Goal: Task Accomplishment & Management: Use online tool/utility

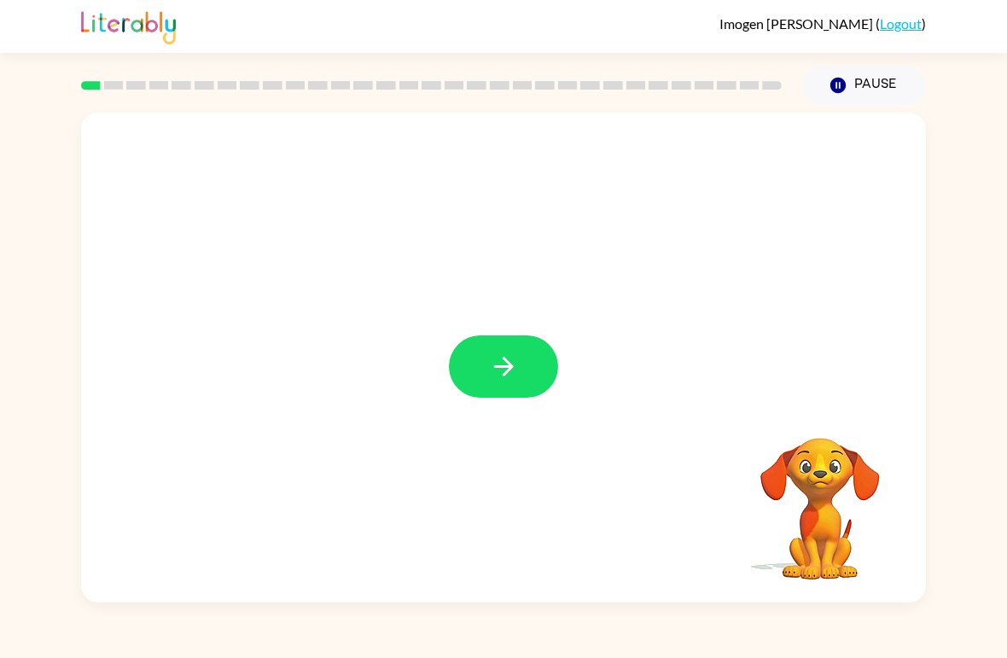
click at [517, 361] on icon "button" at bounding box center [504, 367] width 30 height 30
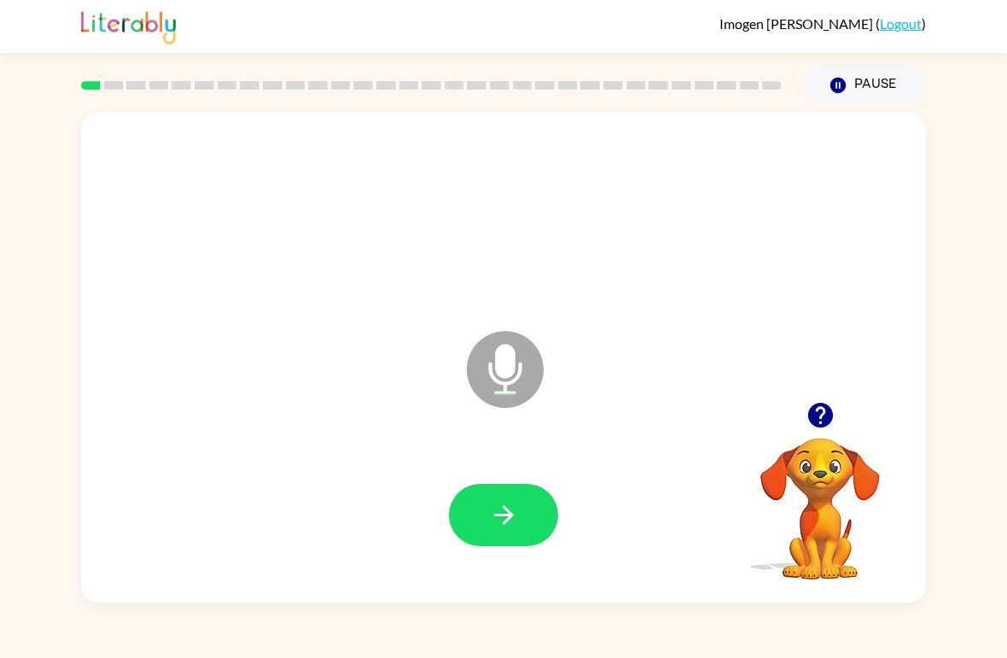
click at [498, 522] on icon "button" at bounding box center [504, 515] width 30 height 30
click at [498, 509] on icon "button" at bounding box center [504, 515] width 30 height 30
click at [508, 522] on icon "button" at bounding box center [503, 515] width 20 height 20
click at [519, 522] on button "button" at bounding box center [503, 515] width 109 height 62
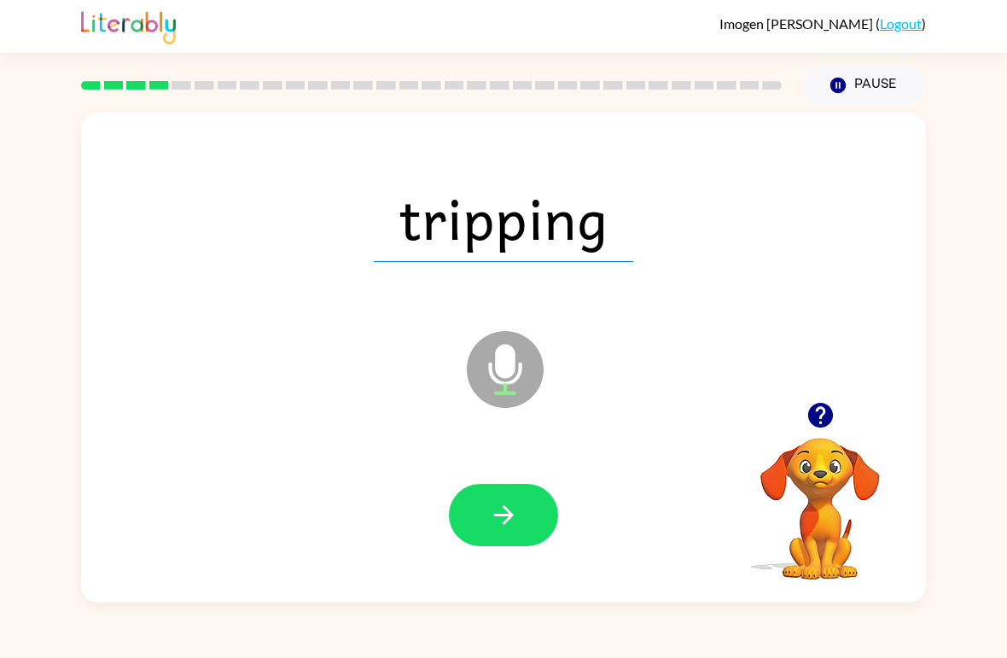
click at [504, 527] on icon "button" at bounding box center [504, 515] width 30 height 30
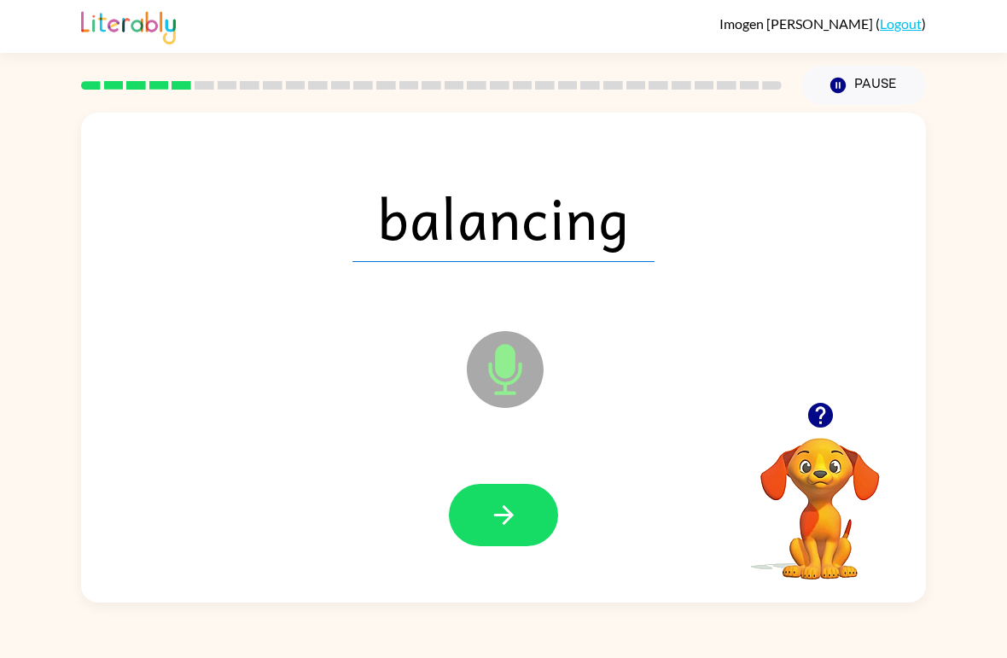
click at [501, 530] on icon "button" at bounding box center [504, 515] width 30 height 30
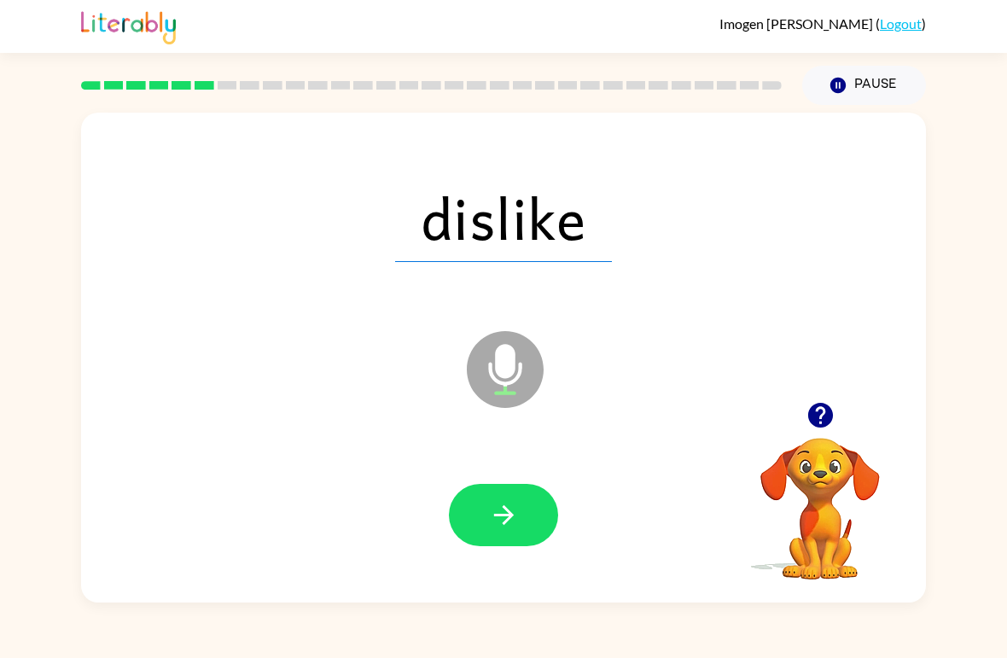
click at [481, 507] on button "button" at bounding box center [503, 515] width 109 height 62
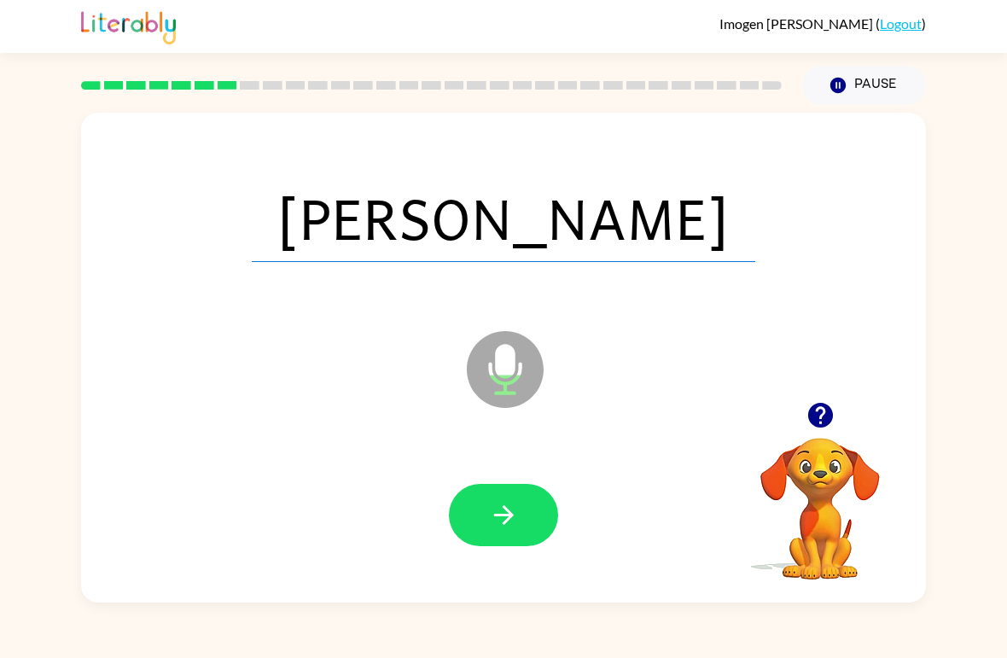
click at [504, 521] on icon "button" at bounding box center [504, 515] width 30 height 30
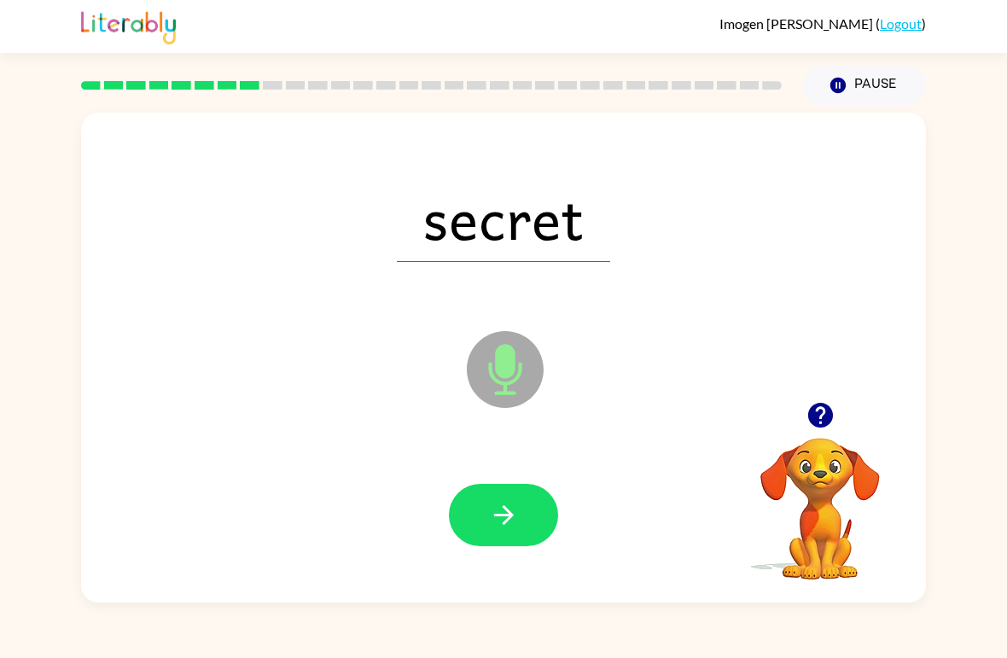
click at [520, 516] on button "button" at bounding box center [503, 515] width 109 height 62
click at [510, 527] on icon "button" at bounding box center [504, 515] width 30 height 30
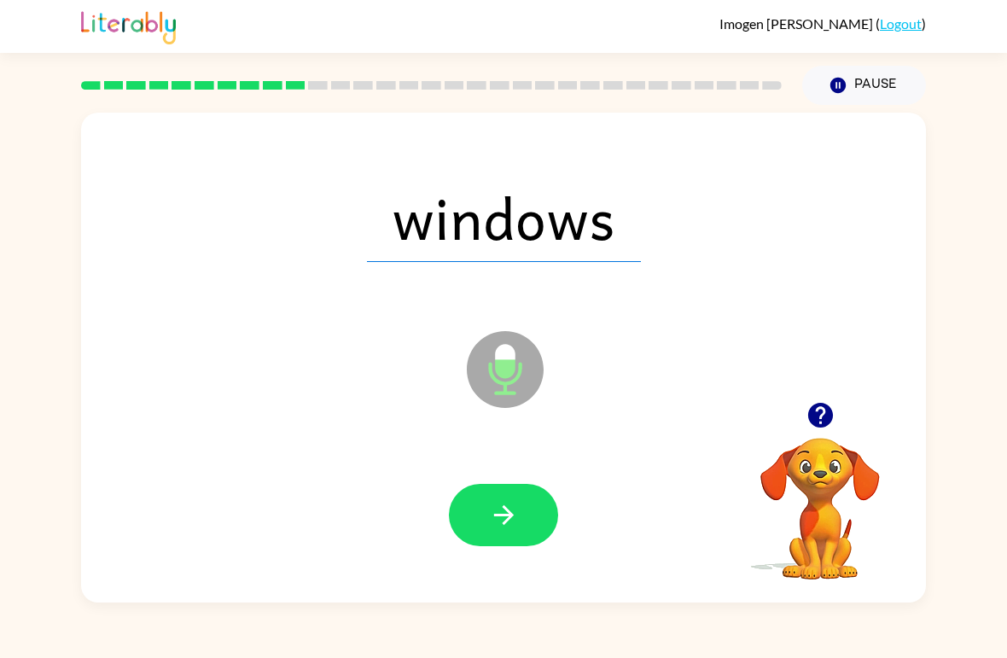
click at [497, 538] on button "button" at bounding box center [503, 515] width 109 height 62
click at [499, 505] on icon "button" at bounding box center [504, 515] width 30 height 30
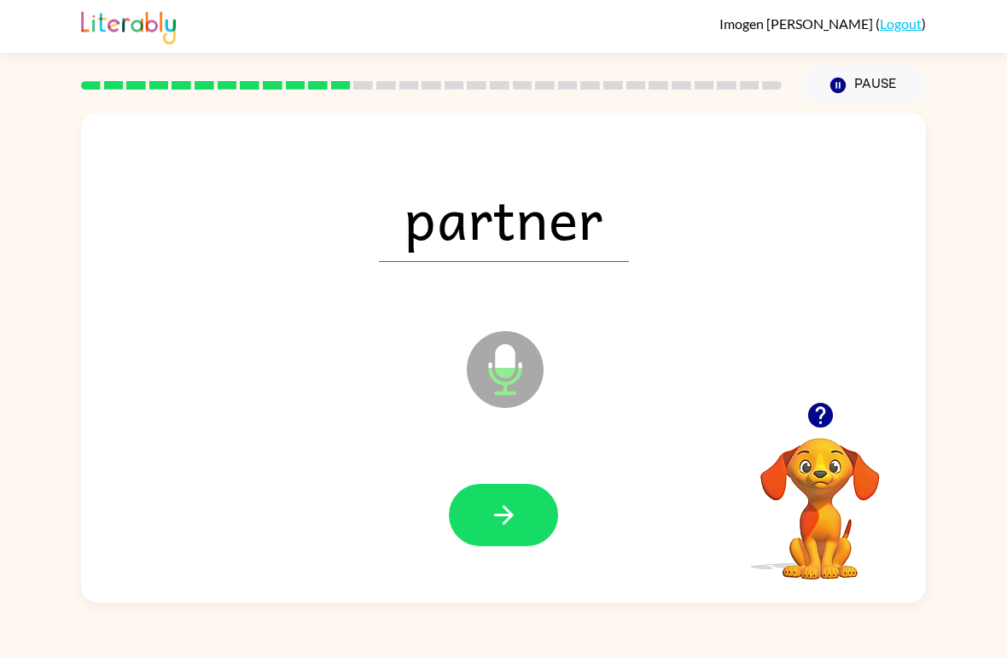
click at [491, 517] on icon "button" at bounding box center [504, 515] width 30 height 30
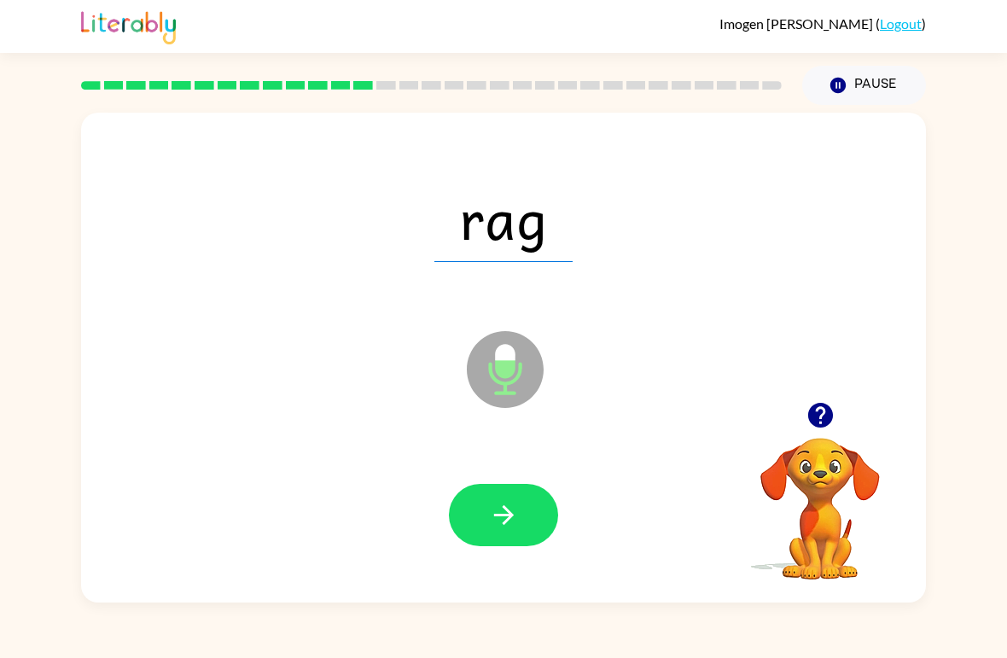
click at [489, 470] on div at bounding box center [503, 516] width 811 height 141
click at [514, 508] on icon "button" at bounding box center [504, 515] width 30 height 30
click at [470, 553] on div at bounding box center [503, 516] width 811 height 141
click at [504, 501] on icon "button" at bounding box center [504, 515] width 30 height 30
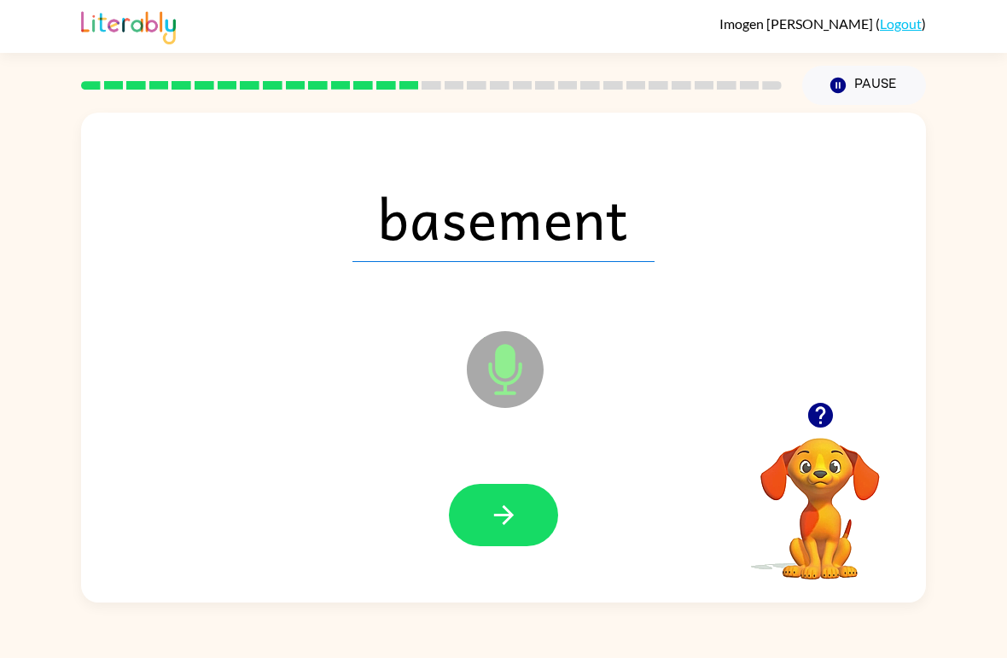
click at [507, 514] on icon "button" at bounding box center [504, 515] width 30 height 30
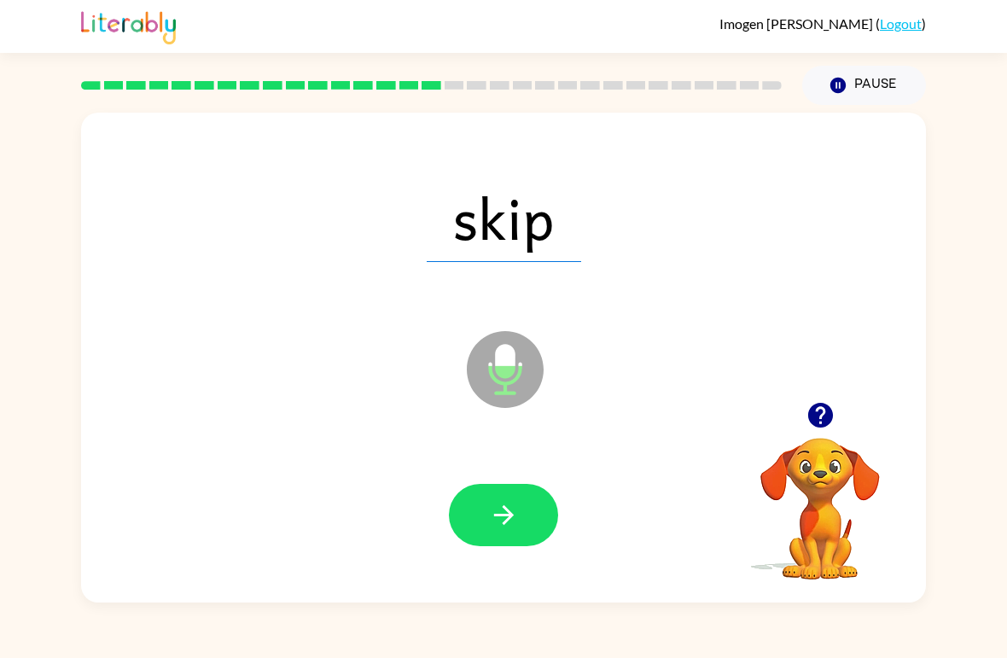
click at [485, 536] on button "button" at bounding box center [503, 515] width 109 height 62
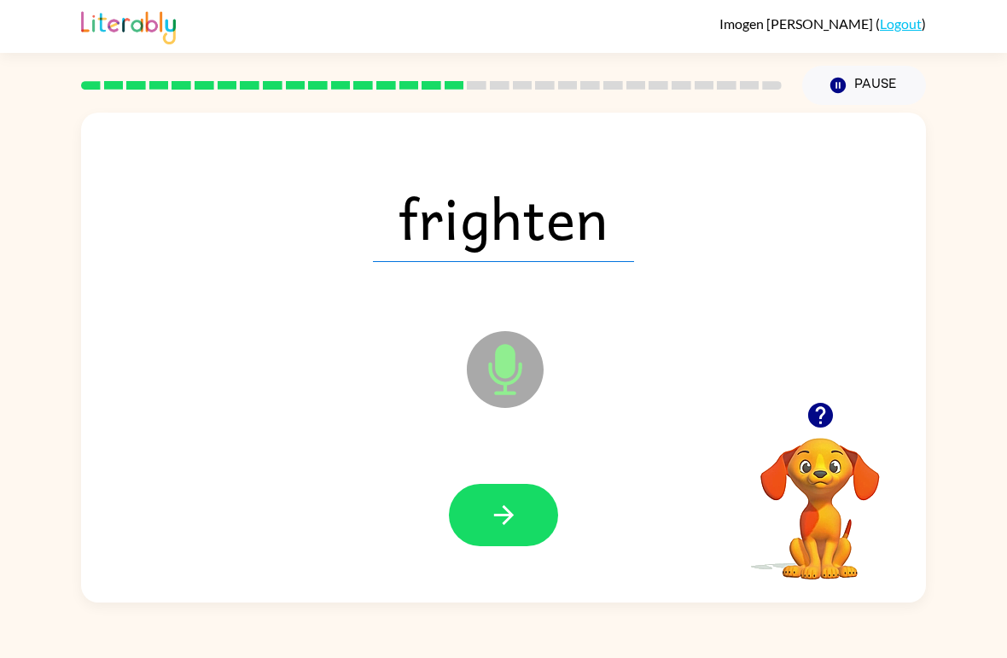
click at [503, 515] on icon "button" at bounding box center [504, 515] width 30 height 30
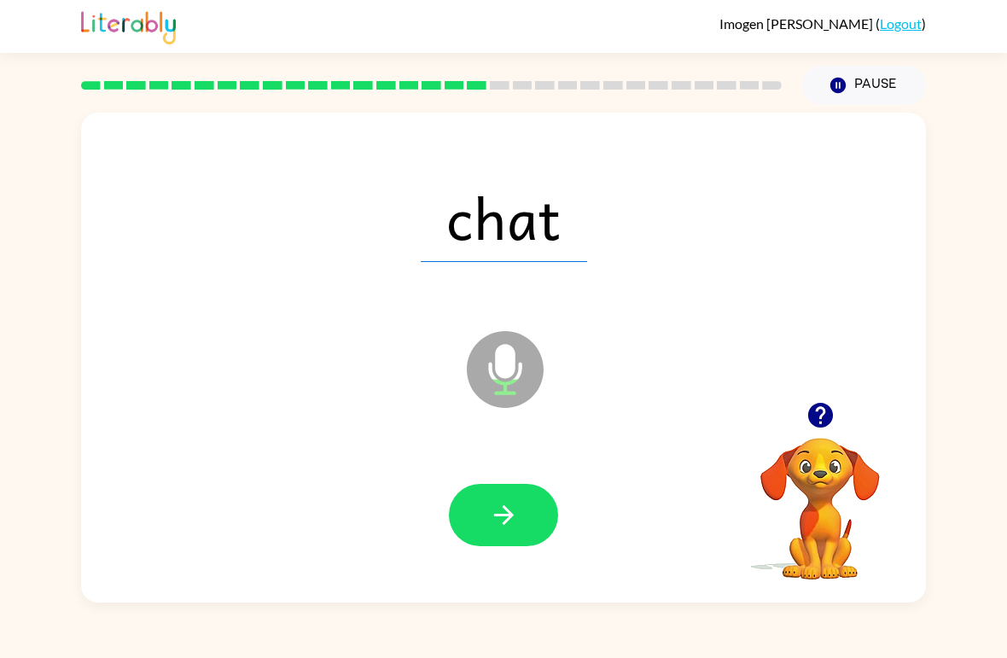
click at [520, 527] on button "button" at bounding box center [503, 515] width 109 height 62
click at [498, 497] on button "button" at bounding box center [503, 515] width 109 height 62
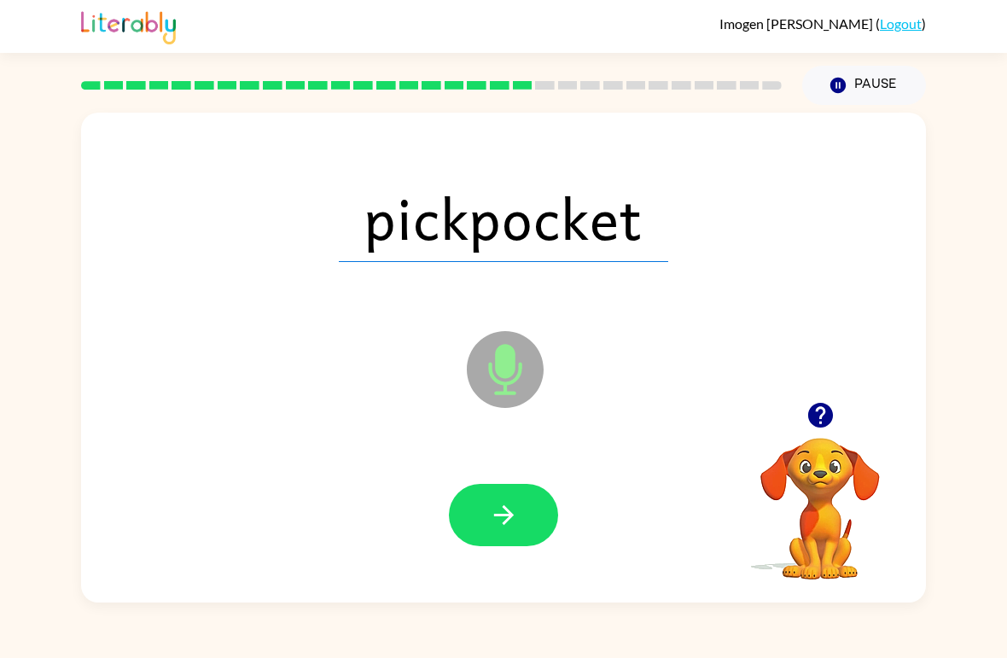
click at [494, 517] on icon "button" at bounding box center [503, 515] width 20 height 20
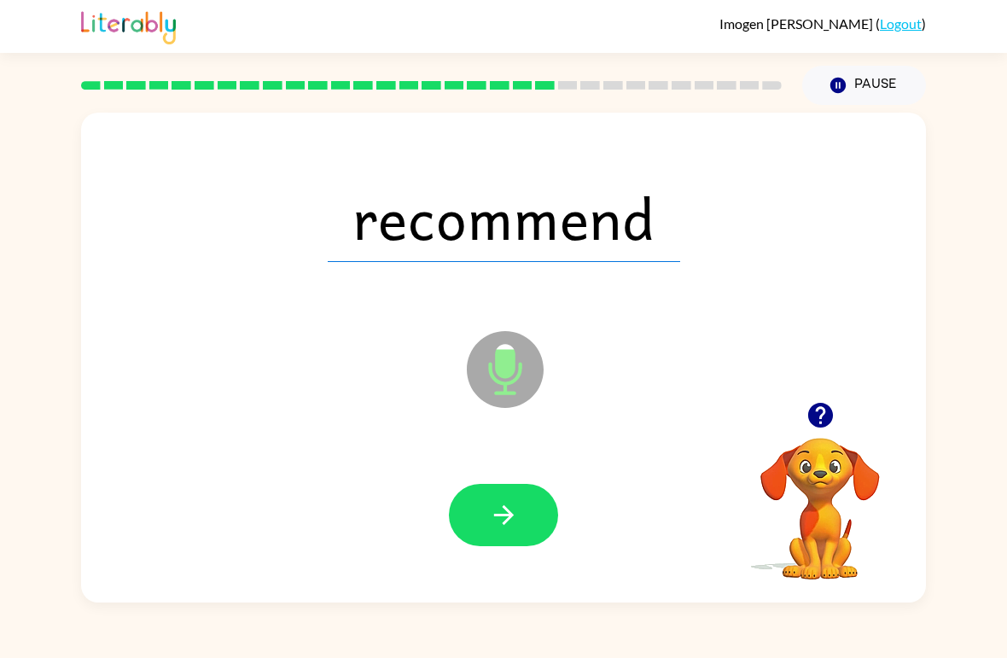
click at [481, 522] on button "button" at bounding box center [503, 515] width 109 height 62
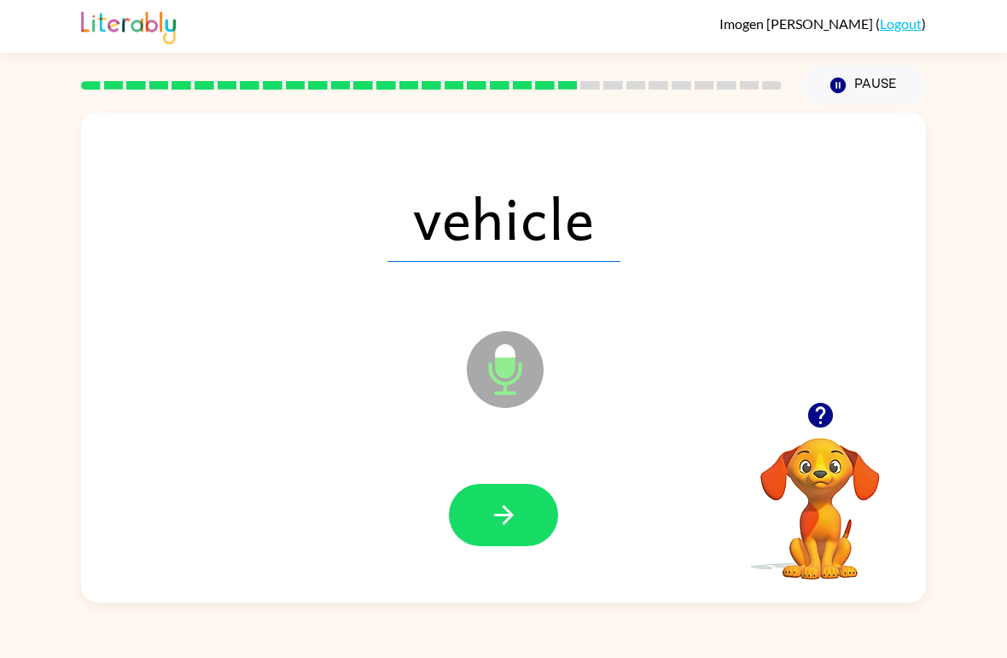
click at [493, 536] on button "button" at bounding box center [503, 515] width 109 height 62
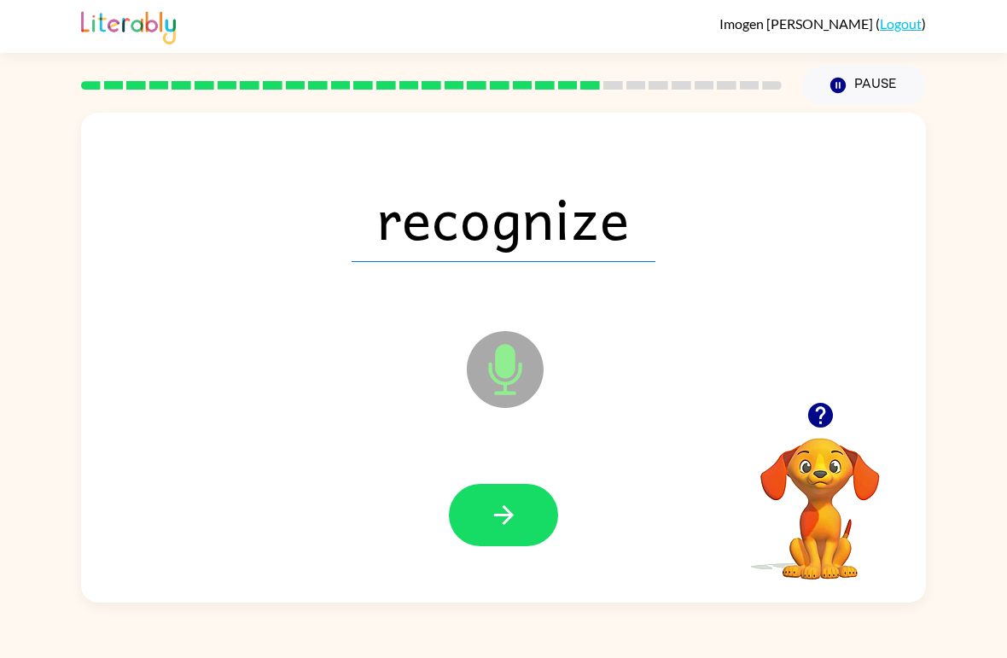
click at [493, 520] on icon "button" at bounding box center [504, 515] width 30 height 30
click at [498, 499] on button "button" at bounding box center [503, 515] width 109 height 62
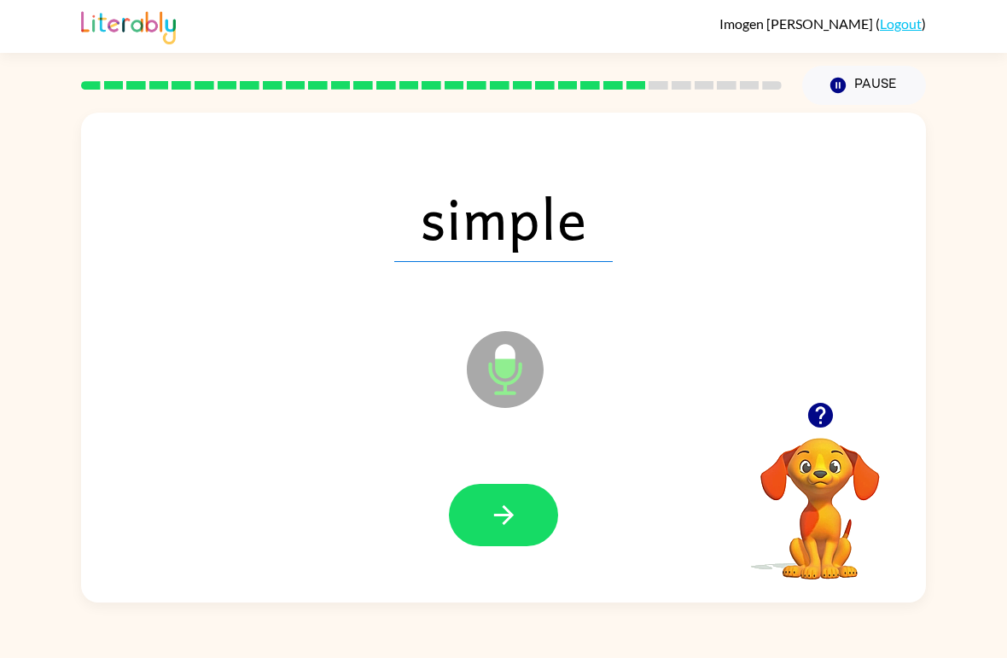
click at [505, 510] on icon "button" at bounding box center [503, 515] width 20 height 20
click at [490, 533] on button "button" at bounding box center [503, 515] width 109 height 62
click at [516, 517] on icon "button" at bounding box center [504, 515] width 30 height 30
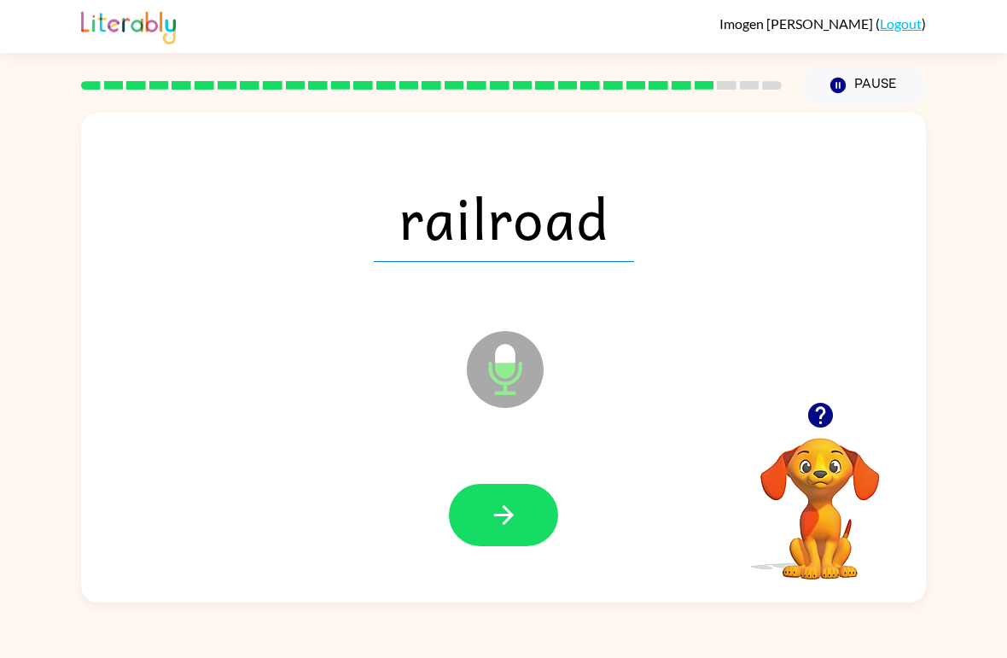
click at [480, 537] on button "button" at bounding box center [503, 515] width 109 height 62
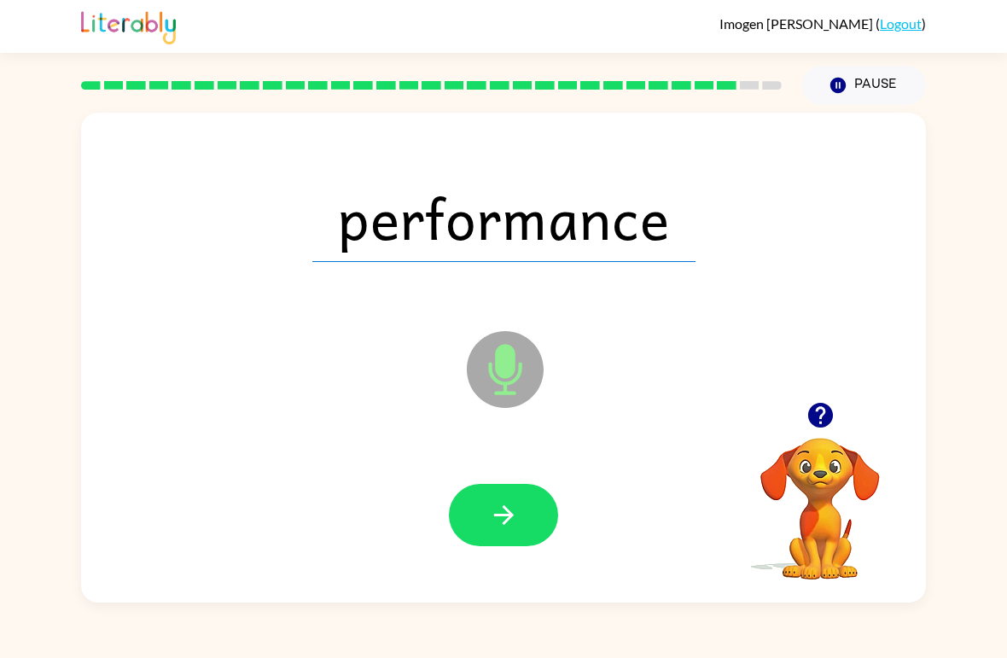
click at [489, 516] on icon "button" at bounding box center [504, 515] width 30 height 30
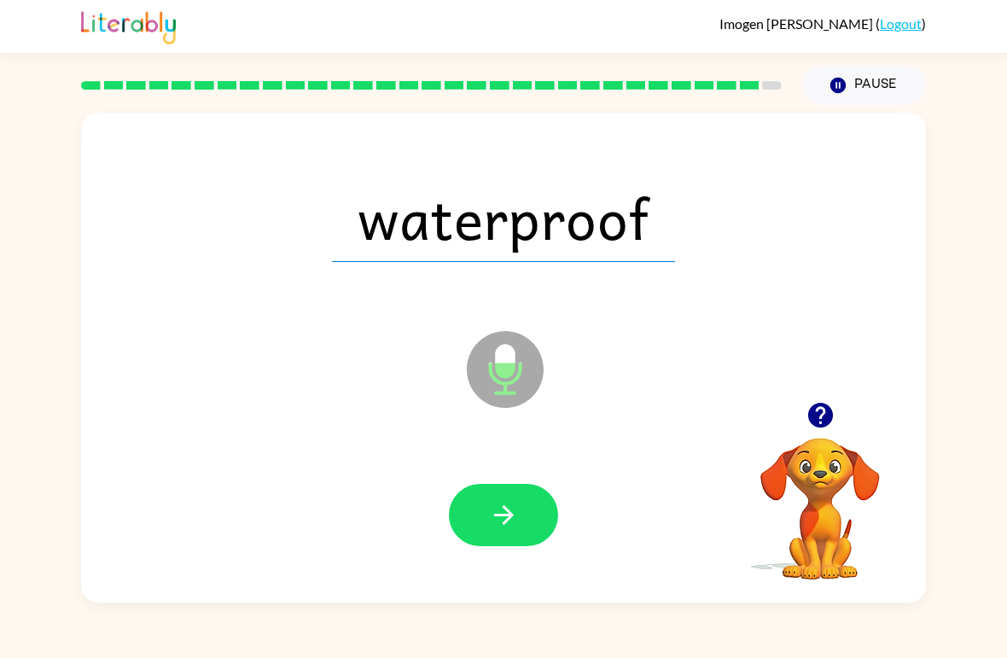
click at [474, 532] on button "button" at bounding box center [503, 515] width 109 height 62
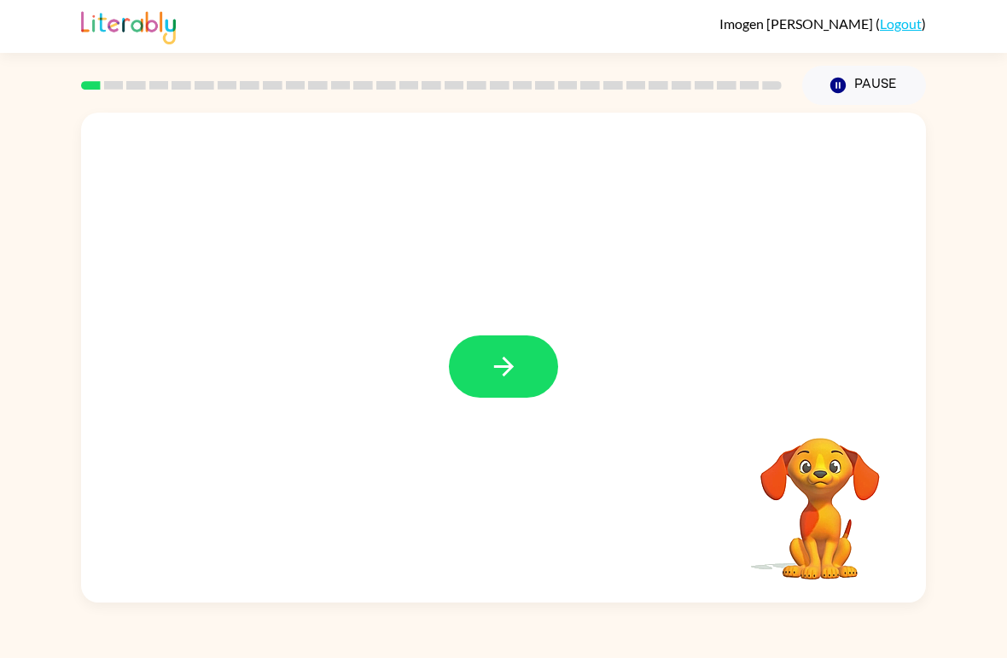
click at [528, 379] on button "button" at bounding box center [503, 366] width 109 height 62
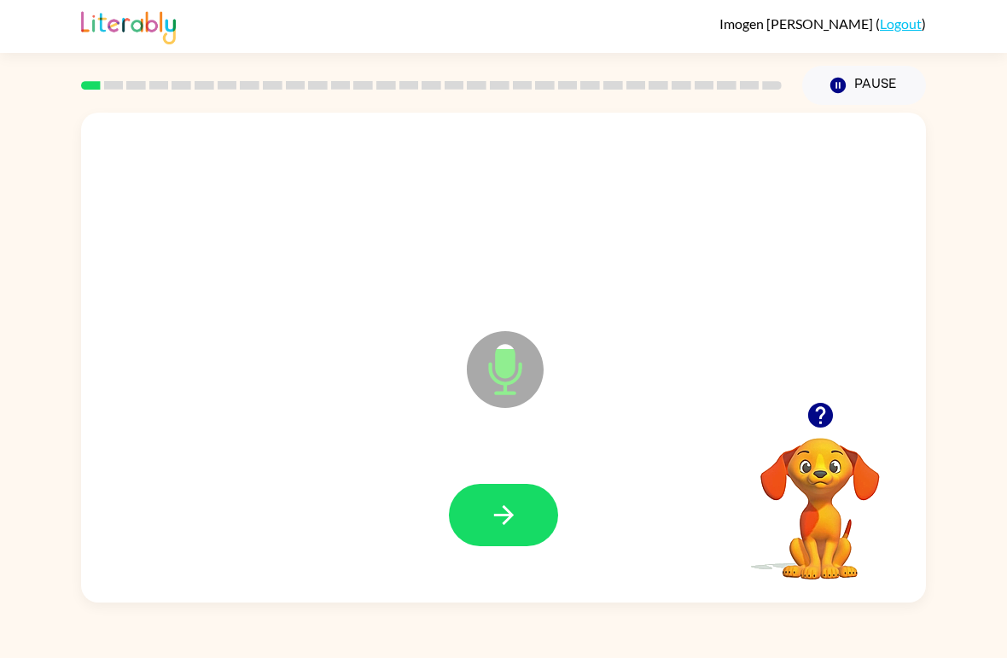
click at [528, 514] on button "button" at bounding box center [503, 515] width 109 height 62
click at [499, 510] on icon "button" at bounding box center [504, 515] width 30 height 30
click at [832, 418] on icon "button" at bounding box center [820, 415] width 25 height 25
click at [494, 522] on icon "button" at bounding box center [504, 515] width 30 height 30
click at [782, 504] on video "Your browser must support playing .mp4 files to use Literably. Please try using…" at bounding box center [820, 496] width 171 height 171
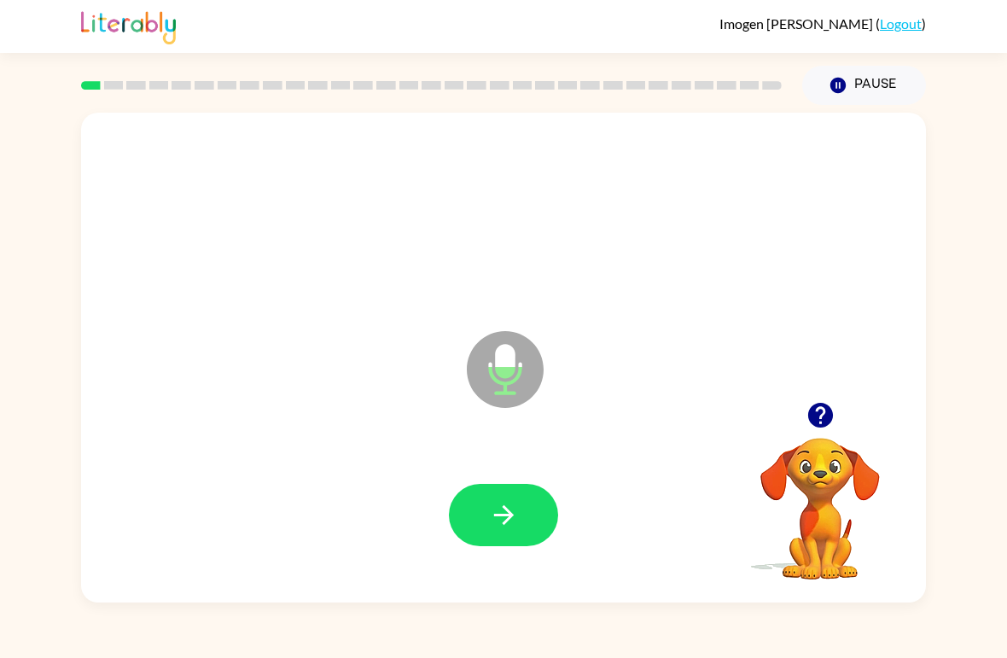
click at [527, 500] on button "button" at bounding box center [503, 515] width 109 height 62
click at [504, 477] on div at bounding box center [503, 516] width 811 height 141
click at [509, 511] on icon "button" at bounding box center [503, 515] width 20 height 20
click at [516, 517] on icon "button" at bounding box center [504, 515] width 30 height 30
click at [812, 412] on icon "button" at bounding box center [820, 415] width 25 height 25
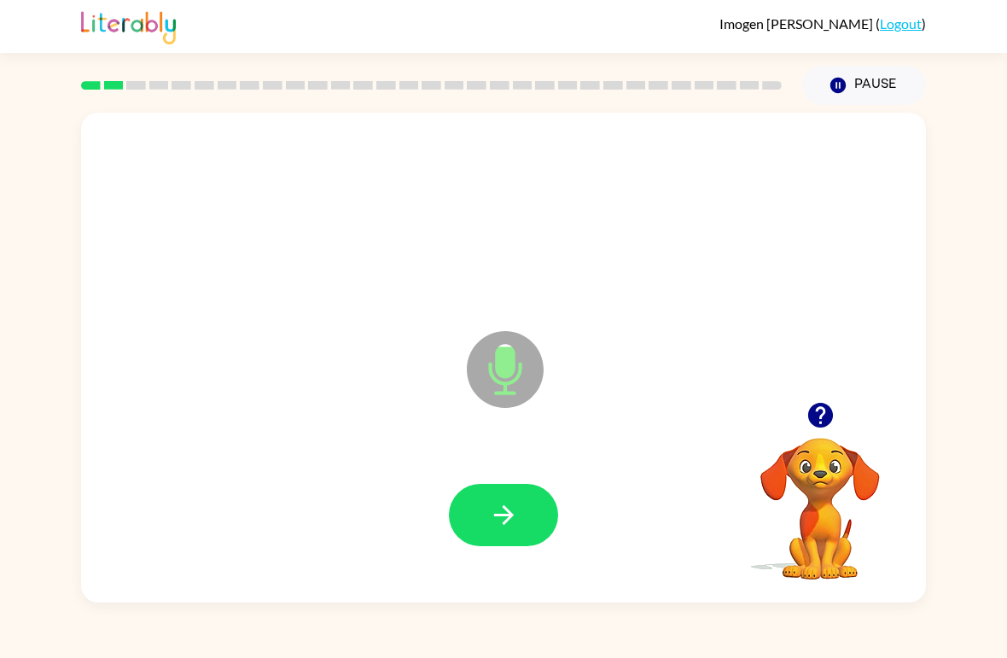
click at [520, 518] on button "button" at bounding box center [503, 515] width 109 height 62
click at [508, 530] on icon "button" at bounding box center [504, 515] width 30 height 30
click at [504, 514] on icon "button" at bounding box center [504, 515] width 30 height 30
click at [504, 523] on icon "button" at bounding box center [503, 515] width 20 height 20
click at [519, 531] on button "button" at bounding box center [503, 515] width 109 height 62
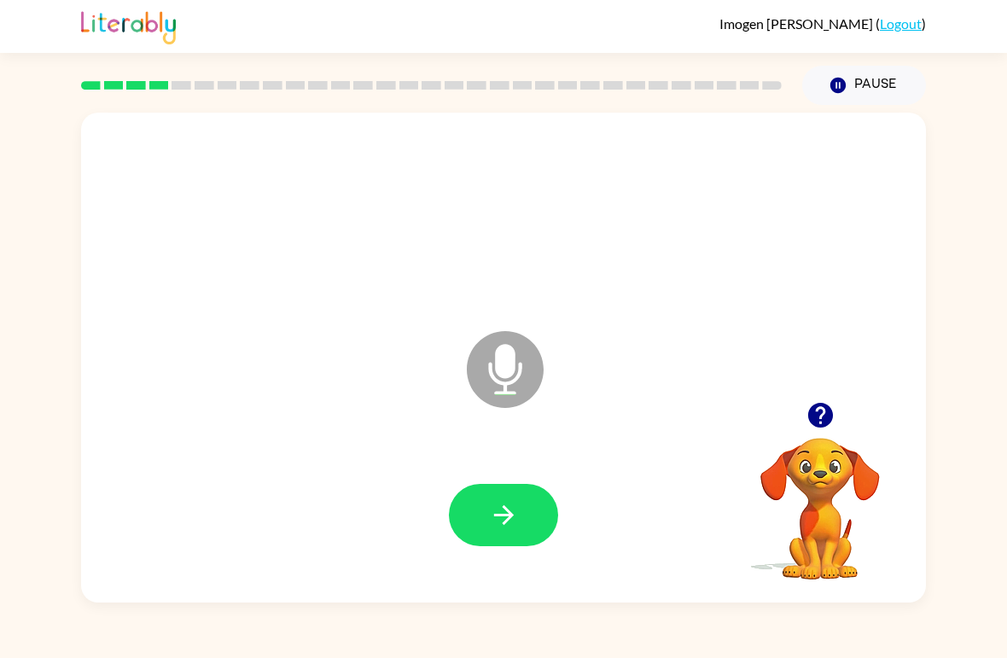
click at [493, 512] on icon "button" at bounding box center [504, 515] width 30 height 30
click at [520, 510] on button "button" at bounding box center [503, 515] width 109 height 62
click at [509, 504] on icon "button" at bounding box center [504, 515] width 30 height 30
click at [505, 505] on icon "button" at bounding box center [504, 515] width 30 height 30
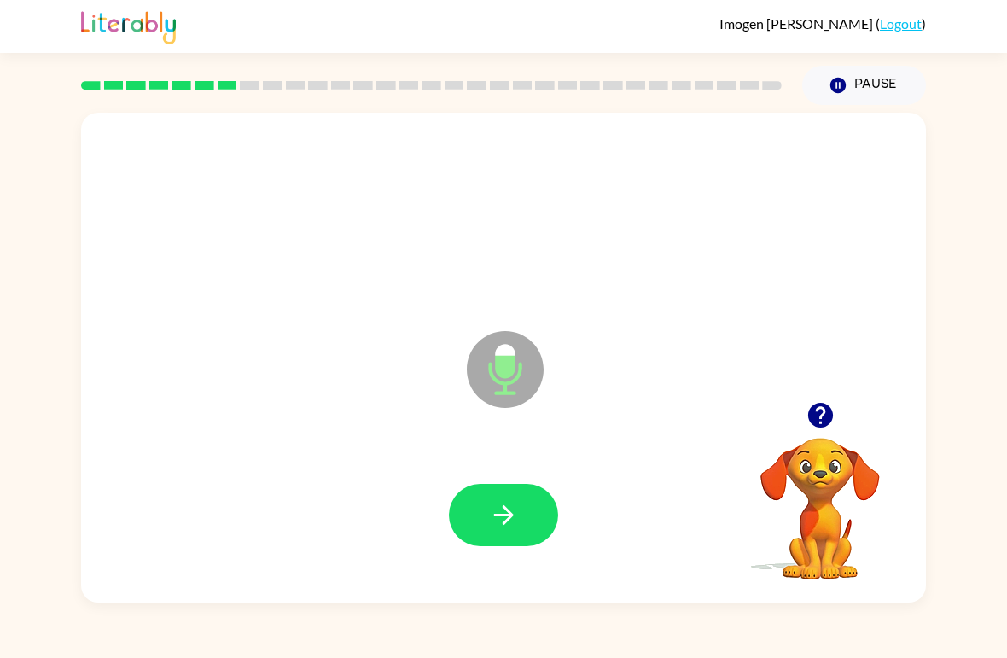
click at [505, 505] on icon "button" at bounding box center [504, 515] width 30 height 30
click at [499, 506] on icon "button" at bounding box center [504, 515] width 30 height 30
click at [505, 489] on button "button" at bounding box center [503, 515] width 109 height 62
click at [522, 487] on button "button" at bounding box center [503, 515] width 109 height 62
click at [478, 517] on button "button" at bounding box center [503, 515] width 109 height 62
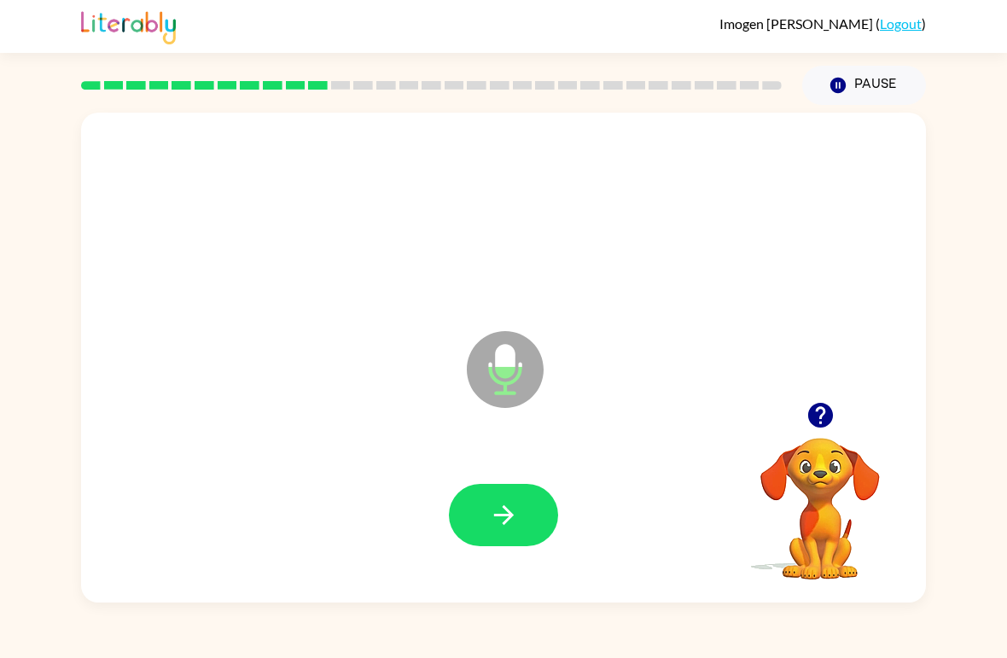
click at [510, 493] on button "button" at bounding box center [503, 515] width 109 height 62
click at [480, 515] on button "button" at bounding box center [503, 515] width 109 height 62
click at [499, 494] on button "button" at bounding box center [503, 515] width 109 height 62
click at [813, 413] on icon "button" at bounding box center [820, 415] width 25 height 25
click at [515, 512] on icon "button" at bounding box center [504, 515] width 30 height 30
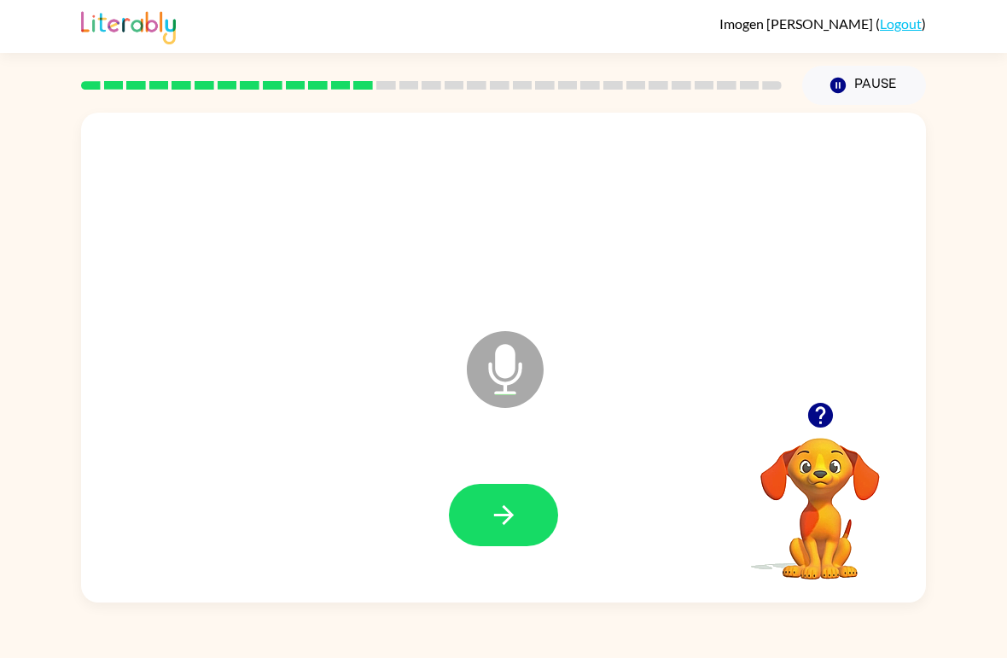
click at [533, 512] on button "button" at bounding box center [503, 515] width 109 height 62
click at [521, 522] on button "button" at bounding box center [503, 515] width 109 height 62
click at [505, 527] on icon "button" at bounding box center [504, 515] width 30 height 30
click at [499, 504] on icon "button" at bounding box center [504, 515] width 30 height 30
click at [515, 527] on icon "button" at bounding box center [504, 515] width 30 height 30
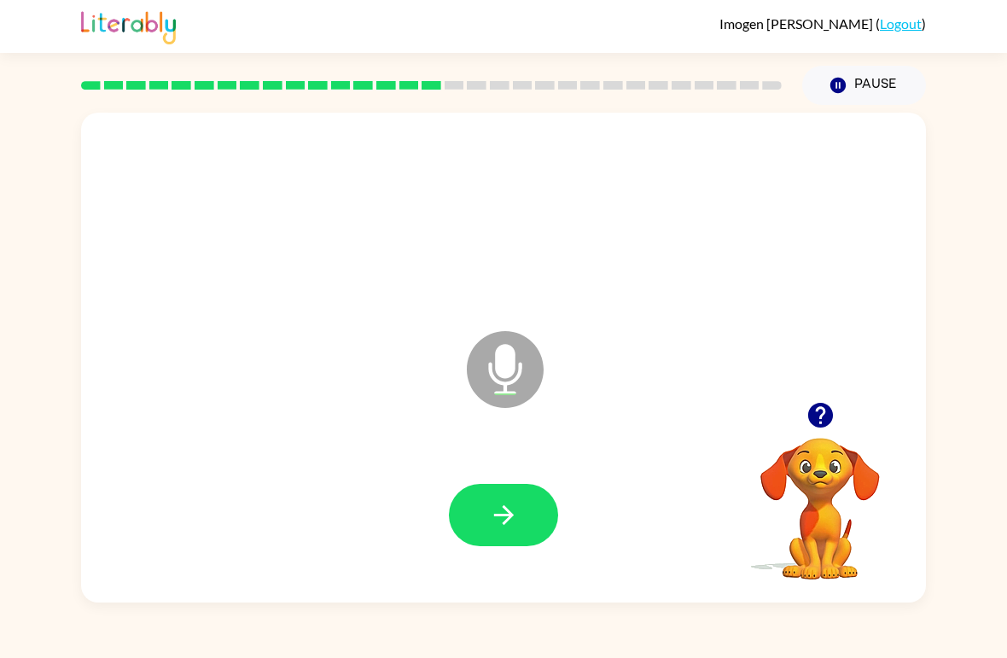
click at [814, 422] on icon "button" at bounding box center [820, 415] width 25 height 25
click at [505, 530] on icon "button" at bounding box center [504, 515] width 30 height 30
click at [524, 504] on button "button" at bounding box center [503, 515] width 109 height 62
click at [523, 504] on button "button" at bounding box center [503, 515] width 109 height 62
click at [517, 504] on icon "button" at bounding box center [504, 515] width 30 height 30
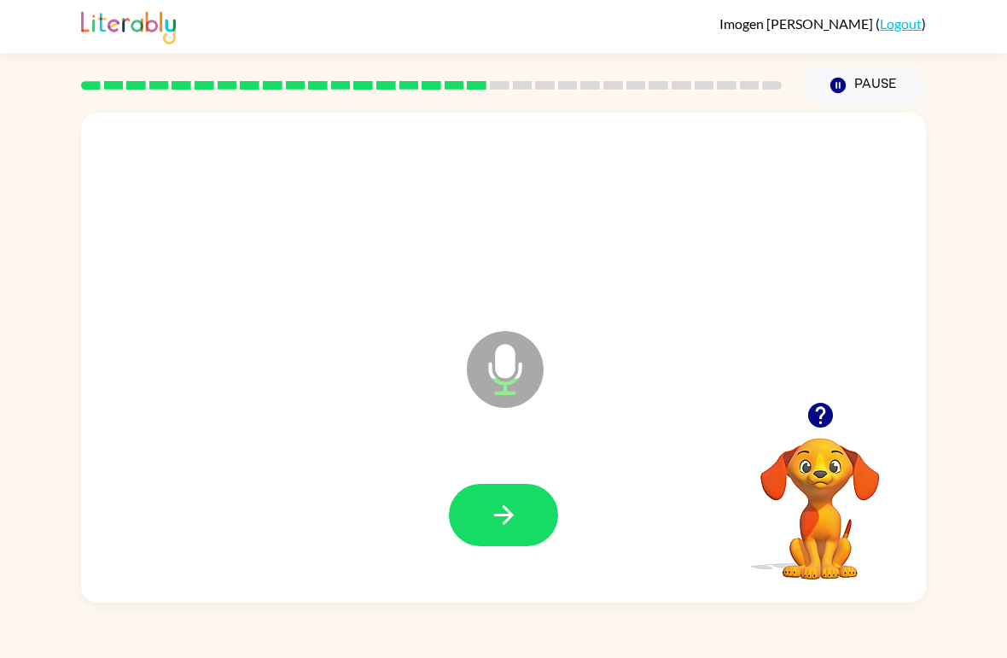
click at [526, 490] on button "button" at bounding box center [503, 515] width 109 height 62
click at [534, 501] on button "button" at bounding box center [503, 515] width 109 height 62
click at [500, 537] on button "button" at bounding box center [503, 515] width 109 height 62
click at [515, 520] on icon "button" at bounding box center [504, 515] width 30 height 30
click at [517, 505] on icon "button" at bounding box center [504, 515] width 30 height 30
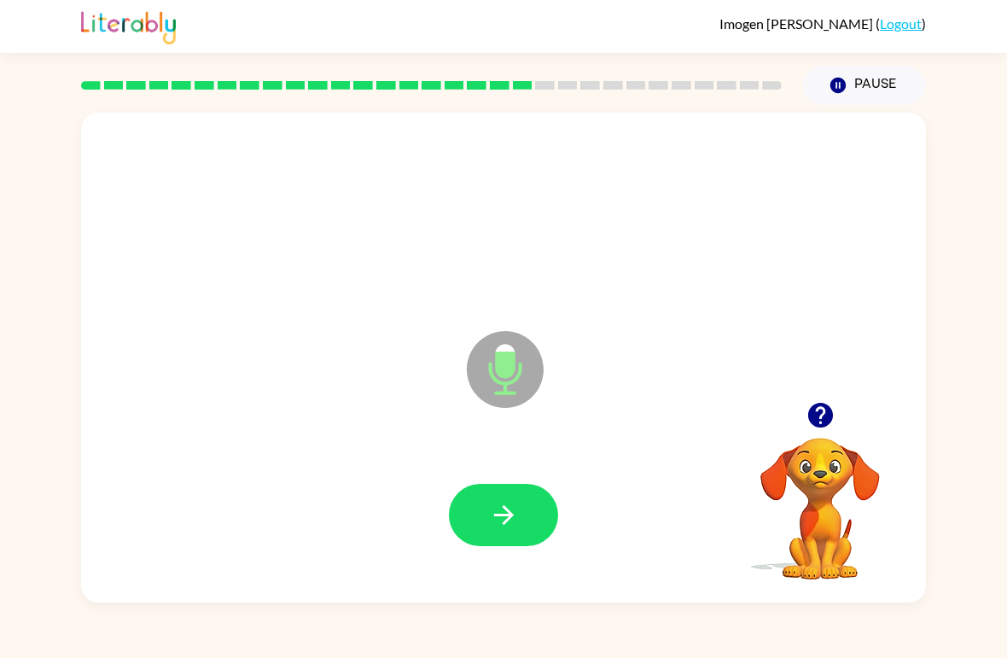
click at [507, 502] on icon "button" at bounding box center [504, 515] width 30 height 30
click at [514, 504] on icon "button" at bounding box center [504, 515] width 30 height 30
click at [497, 517] on icon "button" at bounding box center [503, 515] width 20 height 20
click at [469, 509] on button "button" at bounding box center [503, 515] width 109 height 62
click at [506, 505] on icon "button" at bounding box center [504, 515] width 30 height 30
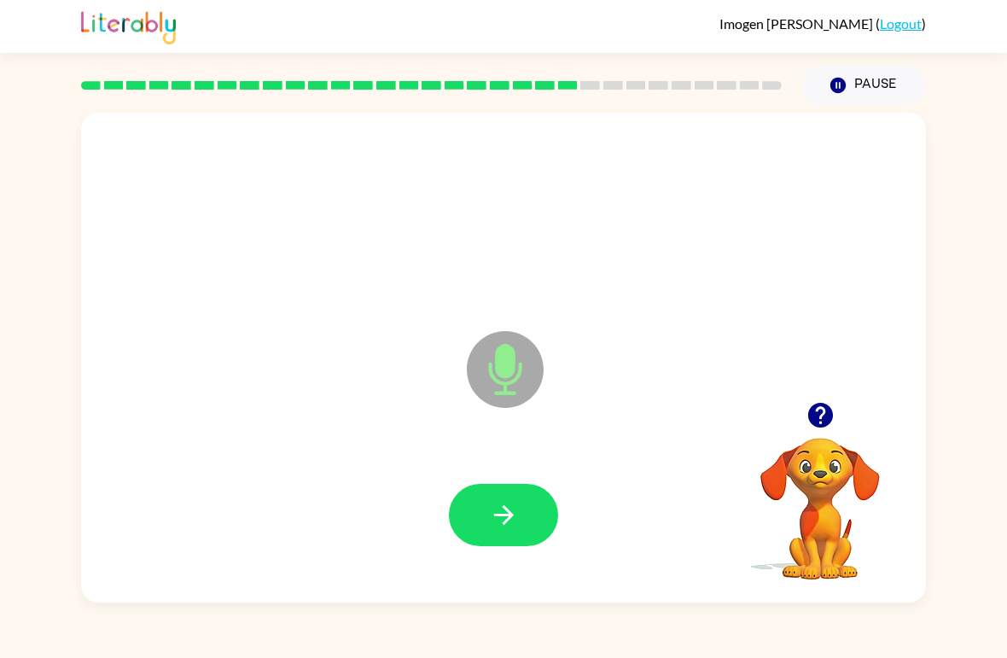
click at [501, 512] on icon "button" at bounding box center [504, 515] width 30 height 30
click at [501, 502] on icon "button" at bounding box center [504, 515] width 30 height 30
click at [499, 493] on button "button" at bounding box center [503, 515] width 109 height 62
click at [507, 511] on icon "button" at bounding box center [503, 515] width 20 height 20
click at [504, 515] on icon "button" at bounding box center [504, 515] width 30 height 30
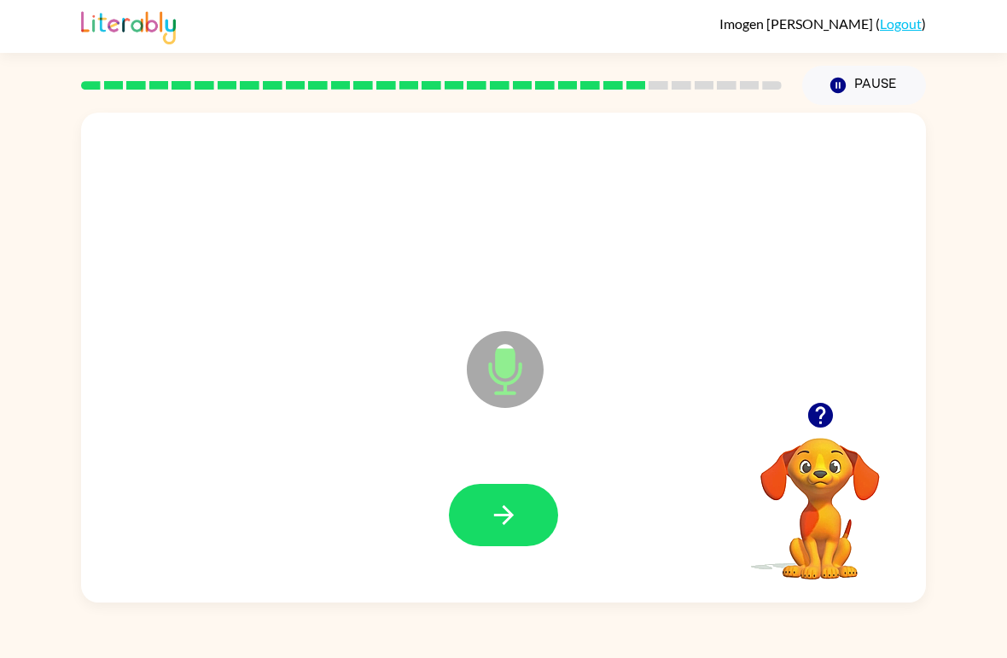
click at [512, 516] on icon "button" at bounding box center [503, 515] width 20 height 20
click at [514, 491] on button "button" at bounding box center [503, 515] width 109 height 62
click at [541, 542] on button "button" at bounding box center [503, 515] width 109 height 62
click at [501, 522] on icon "button" at bounding box center [504, 515] width 30 height 30
click at [514, 516] on icon "button" at bounding box center [504, 515] width 30 height 30
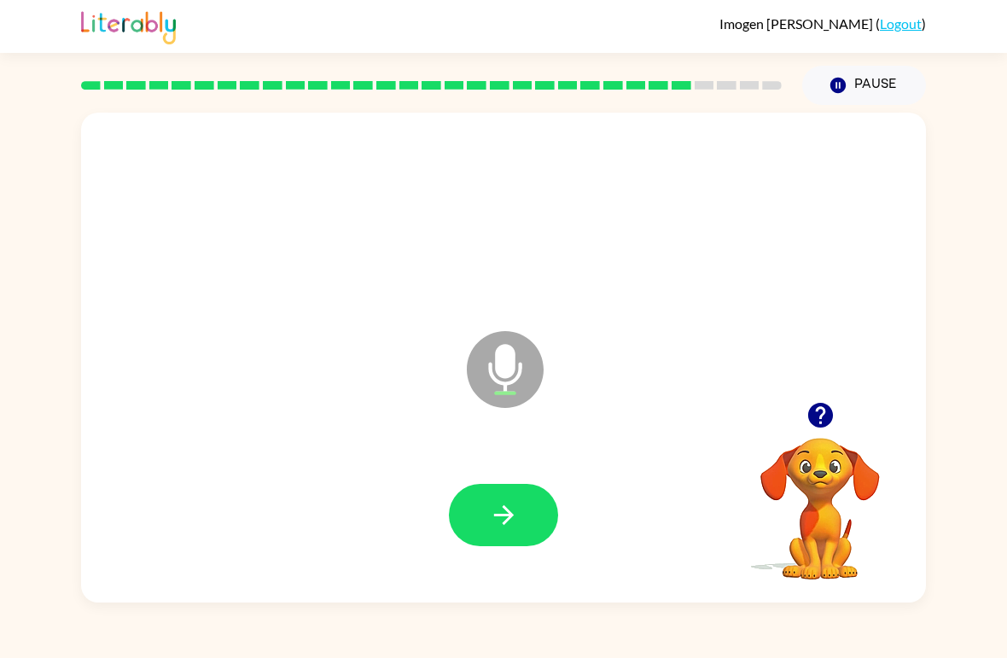
click at [510, 501] on icon "button" at bounding box center [504, 515] width 30 height 30
click at [504, 514] on icon "button" at bounding box center [504, 515] width 30 height 30
click at [496, 522] on icon "button" at bounding box center [504, 515] width 30 height 30
click at [466, 533] on button "button" at bounding box center [503, 515] width 109 height 62
click at [503, 514] on icon "button" at bounding box center [504, 515] width 30 height 30
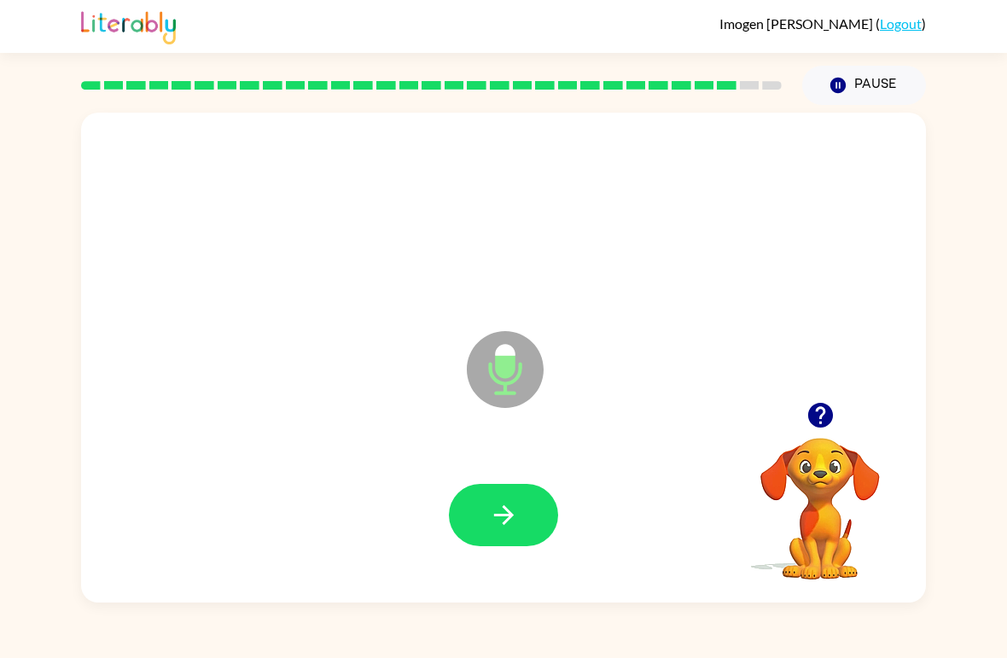
click at [504, 506] on icon "button" at bounding box center [504, 515] width 30 height 30
click at [516, 504] on icon "button" at bounding box center [504, 515] width 30 height 30
click at [514, 539] on button "button" at bounding box center [503, 515] width 109 height 62
